Goal: Task Accomplishment & Management: Use online tool/utility

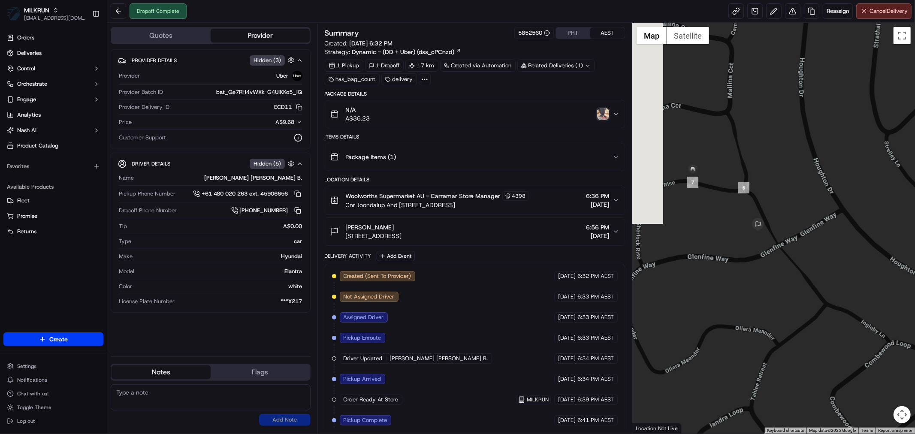
drag, startPoint x: 682, startPoint y: 216, endPoint x: 736, endPoint y: 284, distance: 87.3
click at [737, 299] on div at bounding box center [773, 228] width 283 height 411
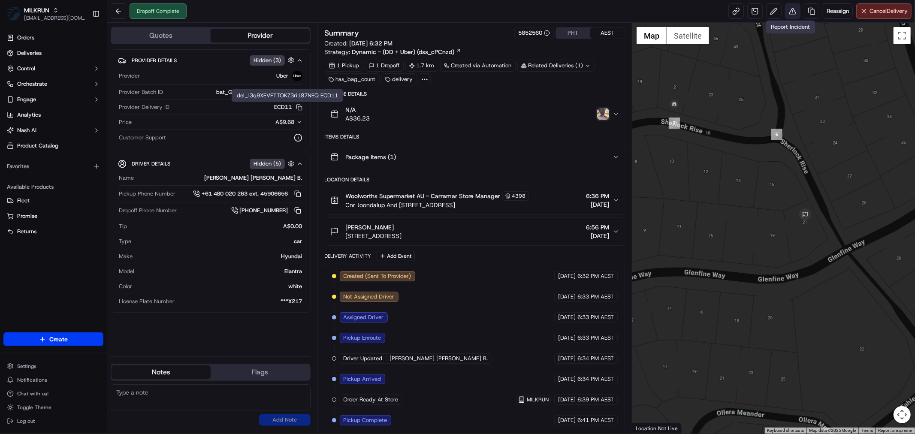
click at [788, 15] on button at bounding box center [792, 10] width 15 height 15
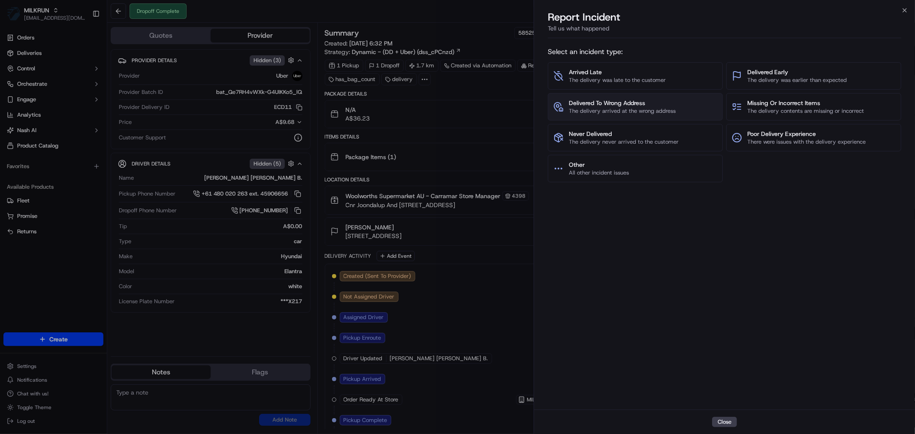
click at [606, 108] on span "The delivery arrived at the wrong address" at bounding box center [622, 111] width 107 height 8
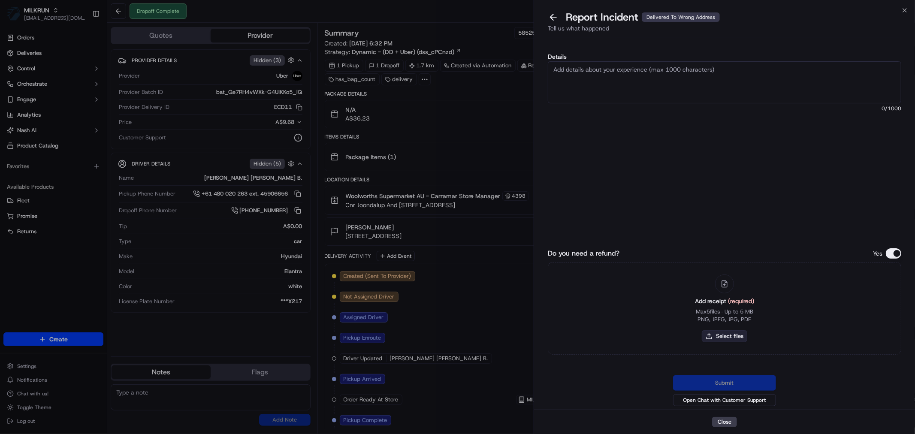
click at [729, 334] on button "Select files" at bounding box center [723, 336] width 45 height 12
type input "C:\fakepath\Becka.pdf"
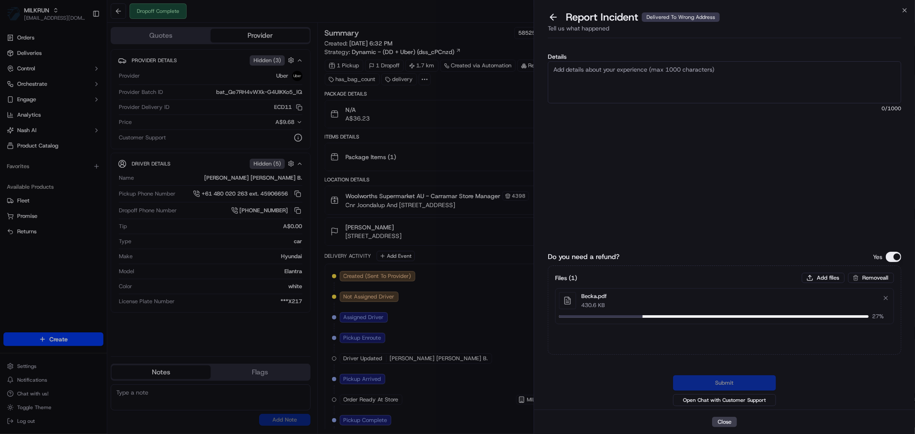
click at [613, 68] on textarea "Details" at bounding box center [724, 82] width 353 height 42
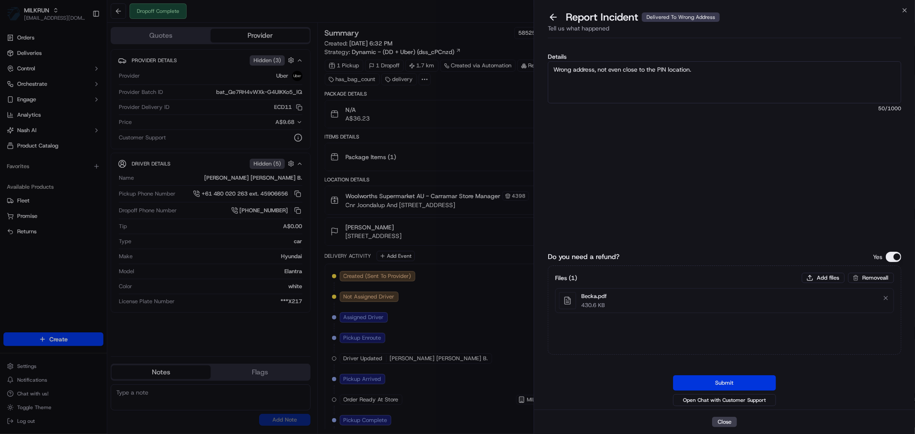
type textarea "Wrong address, not even close to the PIN location."
click at [711, 377] on button "Submit" at bounding box center [724, 382] width 103 height 15
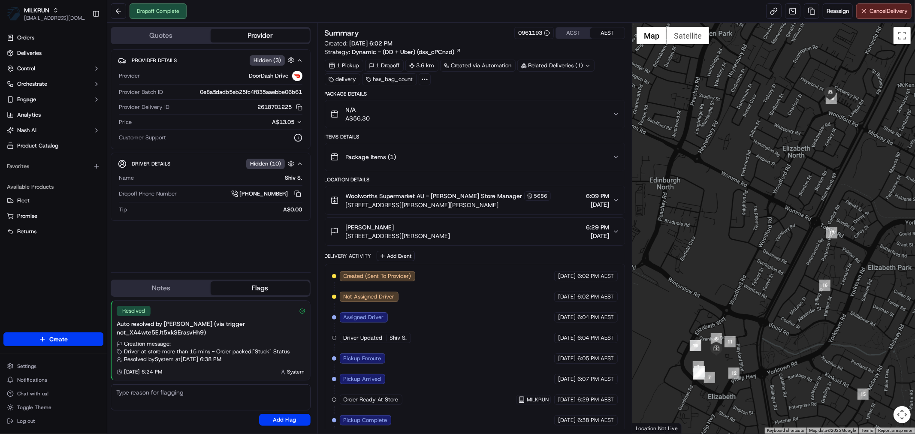
click at [613, 114] on icon "button" at bounding box center [615, 114] width 7 height 7
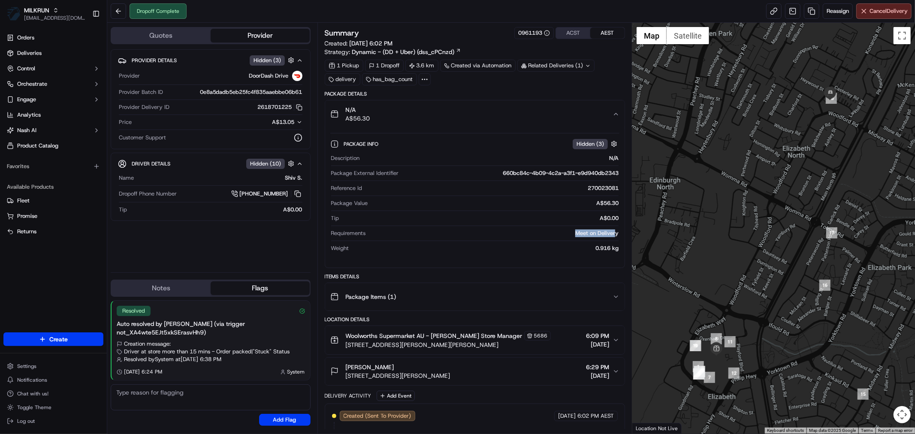
drag, startPoint x: 573, startPoint y: 233, endPoint x: 616, endPoint y: 232, distance: 43.3
click at [616, 232] on div "Meet on Delivery" at bounding box center [493, 233] width 249 height 8
click at [619, 233] on div "Description N/A Package External Identifier 660bc84c-4b09-4c2a-a3f1-e9d940db234…" at bounding box center [474, 203] width 289 height 105
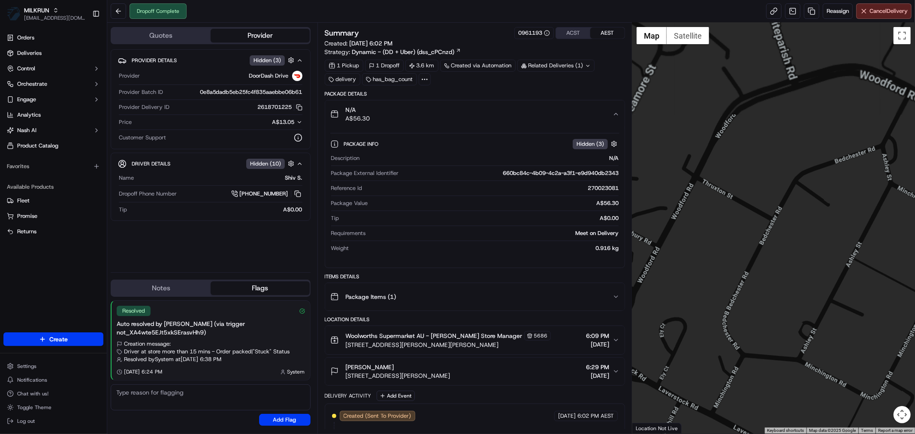
drag, startPoint x: 838, startPoint y: 153, endPoint x: 774, endPoint y: 409, distance: 263.7
click at [774, 409] on div at bounding box center [773, 228] width 283 height 411
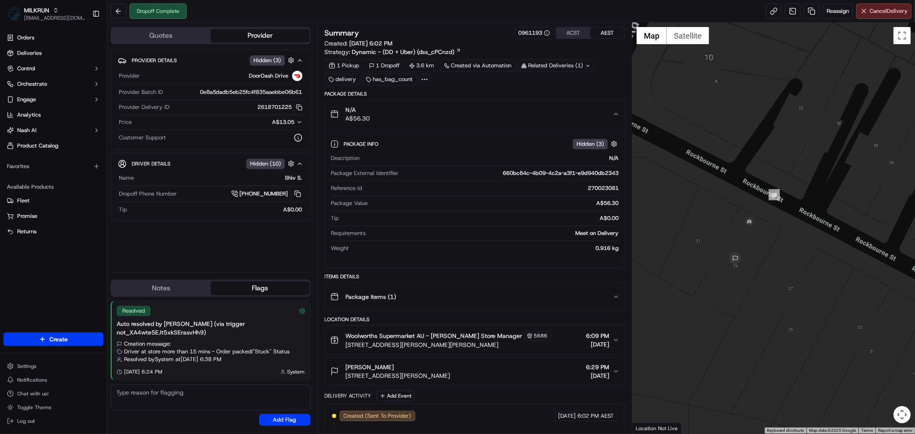
drag, startPoint x: 768, startPoint y: 198, endPoint x: 759, endPoint y: 316, distance: 118.7
click at [759, 316] on div at bounding box center [773, 228] width 283 height 411
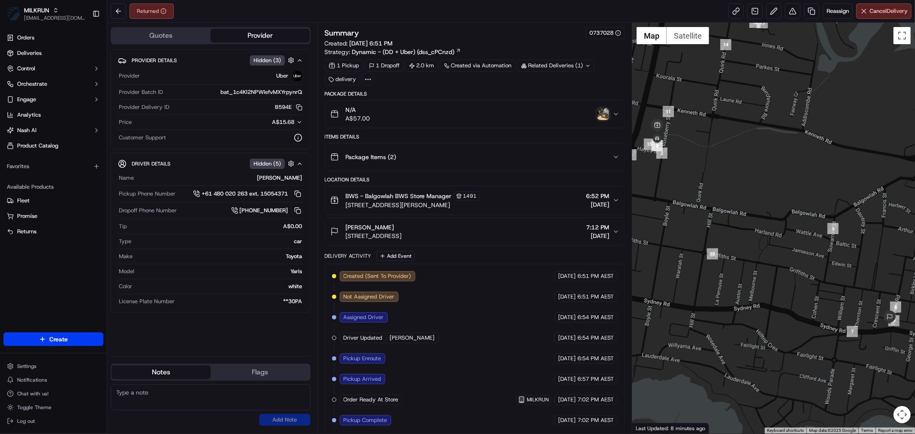
click at [605, 111] on img "button" at bounding box center [603, 114] width 12 height 12
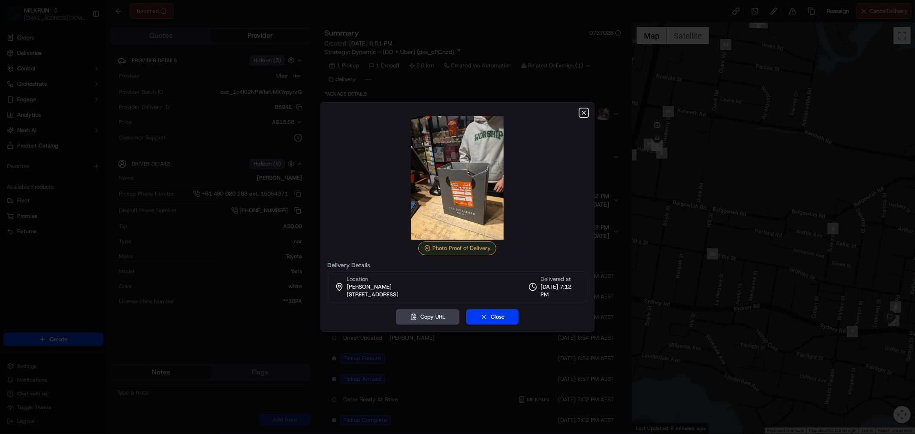
click at [582, 110] on icon "button" at bounding box center [583, 112] width 7 height 7
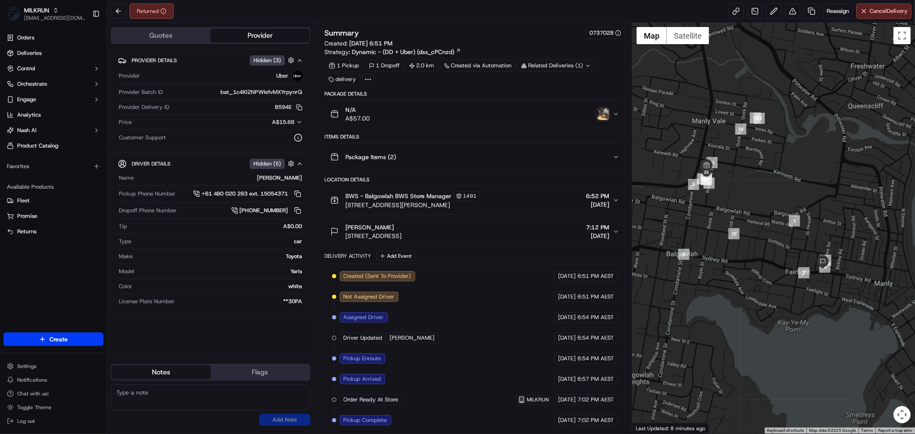
drag, startPoint x: 834, startPoint y: 316, endPoint x: 786, endPoint y: 306, distance: 48.7
click at [786, 306] on div at bounding box center [773, 228] width 283 height 411
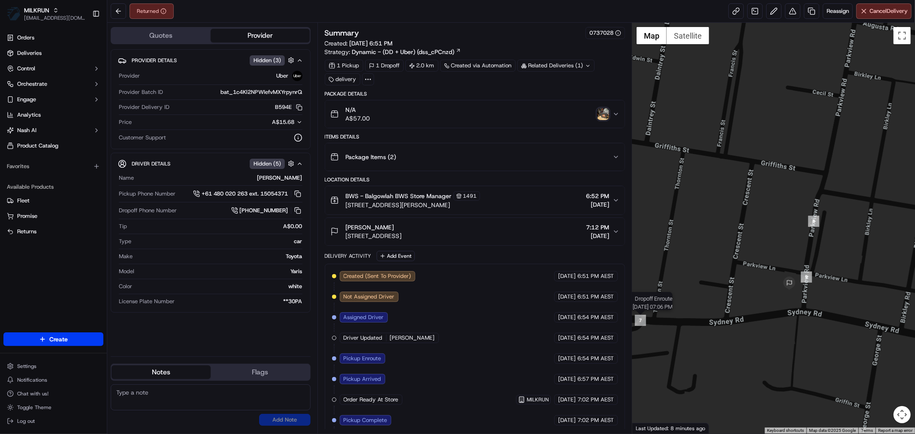
click at [638, 322] on img "7" at bounding box center [640, 320] width 11 height 11
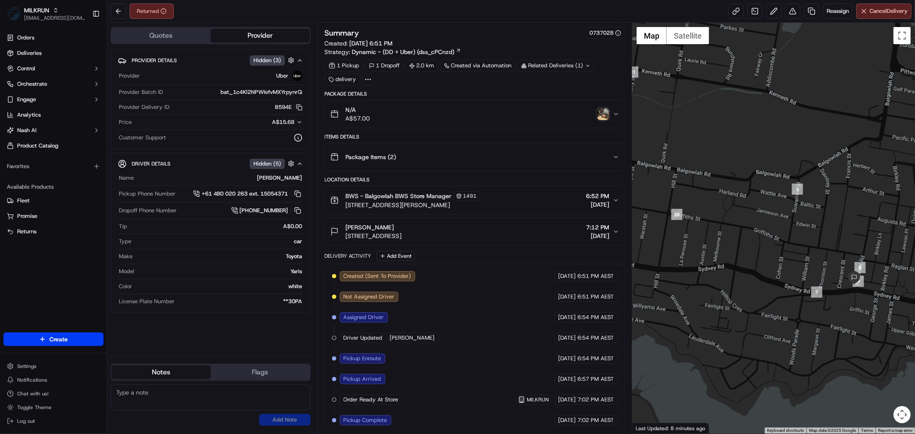
drag, startPoint x: 738, startPoint y: 292, endPoint x: 835, endPoint y: 286, distance: 97.1
click at [835, 286] on div at bounding box center [773, 228] width 283 height 411
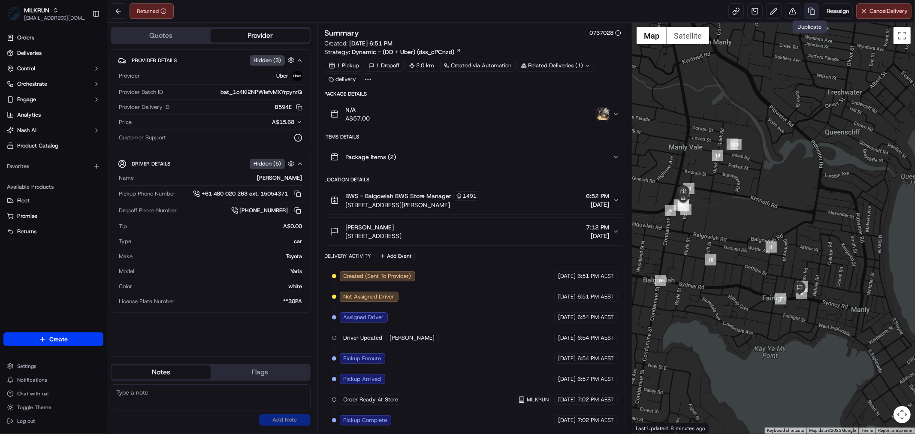
click at [810, 13] on link at bounding box center [811, 10] width 15 height 15
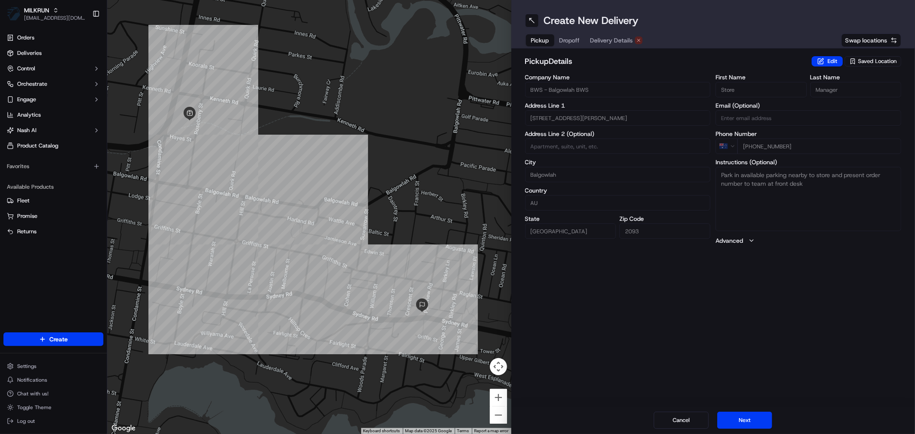
drag, startPoint x: 605, startPoint y: 31, endPoint x: 609, endPoint y: 39, distance: 9.2
click at [605, 30] on div "Create New Delivery Pickup Dropoff Delivery Details Swap locations" at bounding box center [713, 24] width 404 height 48
click at [610, 39] on span "Delivery Details" at bounding box center [611, 40] width 43 height 9
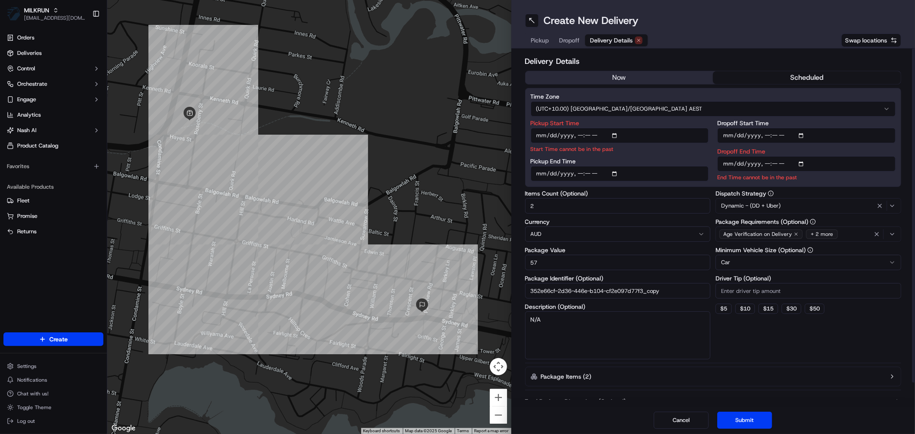
click at [604, 72] on button "now" at bounding box center [619, 77] width 188 height 13
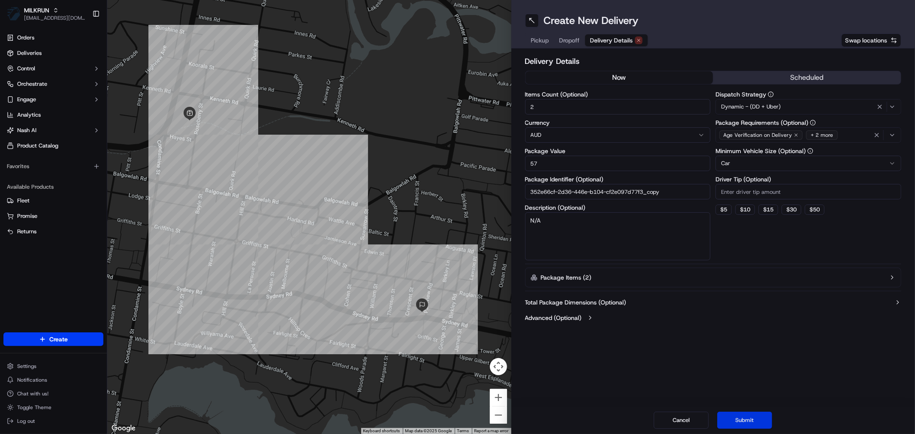
click at [760, 422] on button "Submit" at bounding box center [744, 420] width 55 height 17
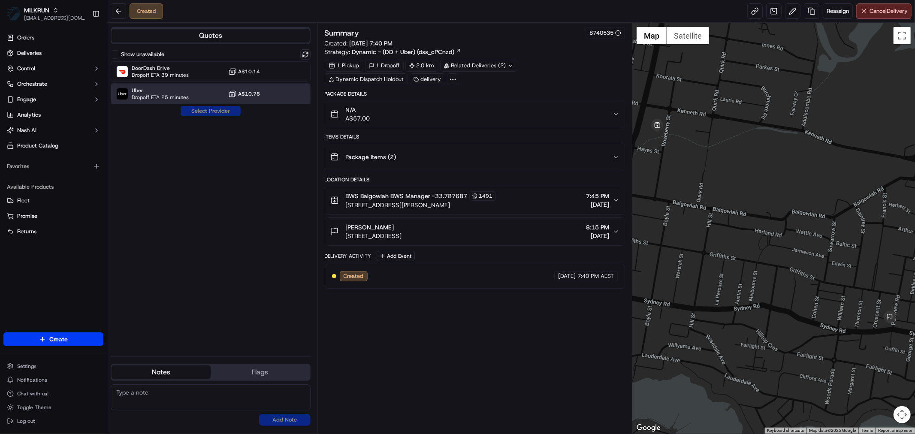
click at [183, 94] on span "Dropoff ETA 25 minutes" at bounding box center [160, 97] width 57 height 7
click at [216, 119] on div "Show unavailable DoorDash Drive Dropoff ETA 39 minutes A$10.14 Uber Dropoff ETA…" at bounding box center [211, 199] width 200 height 300
click at [214, 111] on button "Assign Provider" at bounding box center [210, 111] width 61 height 10
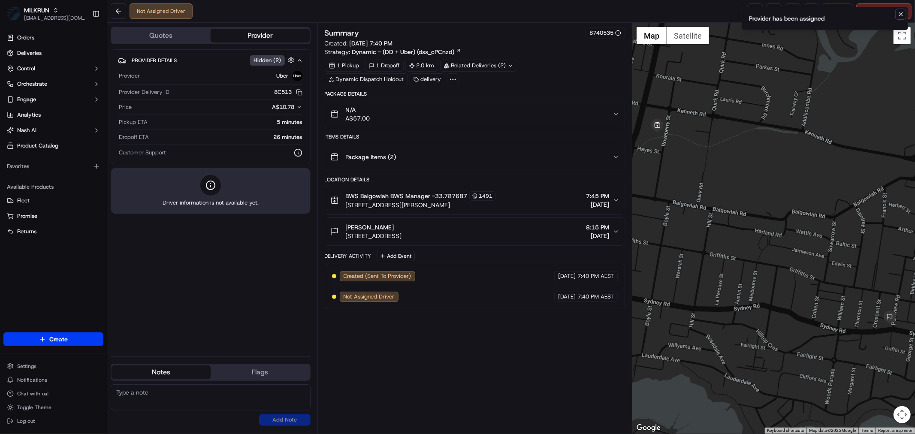
click at [900, 13] on icon "Notifications (F8)" at bounding box center [900, 13] width 3 height 3
click at [756, 9] on link at bounding box center [754, 10] width 15 height 15
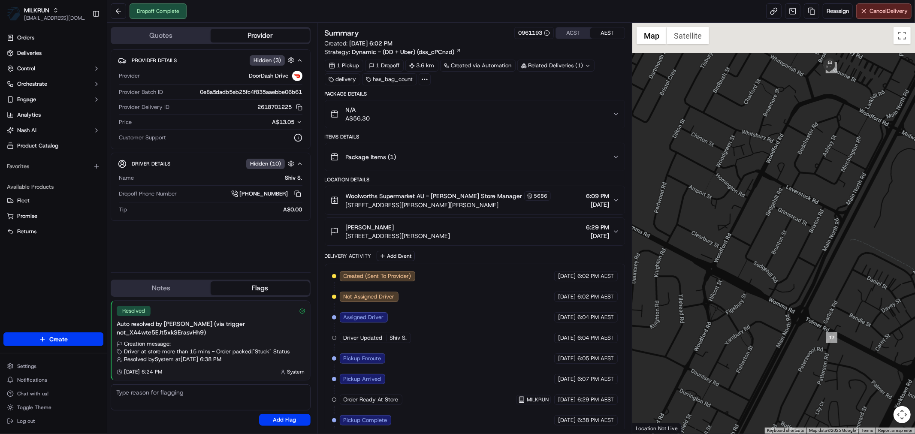
drag, startPoint x: 855, startPoint y: 140, endPoint x: 748, endPoint y: 282, distance: 177.3
click at [748, 282] on div at bounding box center [773, 228] width 283 height 411
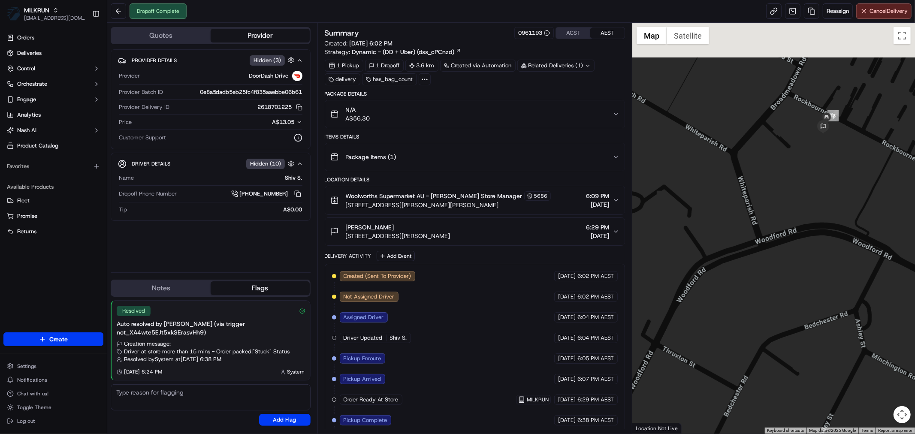
drag, startPoint x: 841, startPoint y: 143, endPoint x: 754, endPoint y: 337, distance: 213.2
click at [754, 337] on div at bounding box center [773, 228] width 283 height 411
